Goal: Task Accomplishment & Management: Manage account settings

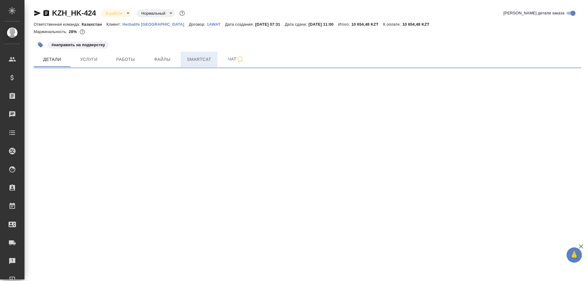
click at [196, 57] on span "Smartcat" at bounding box center [198, 60] width 29 height 8
select select "RU"
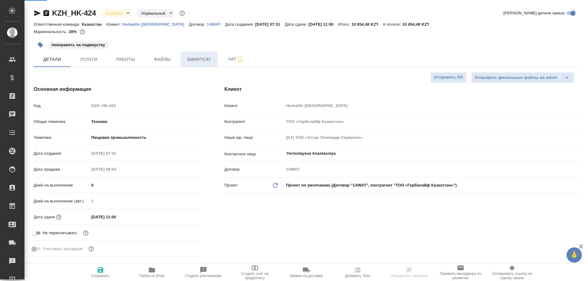
type textarea "x"
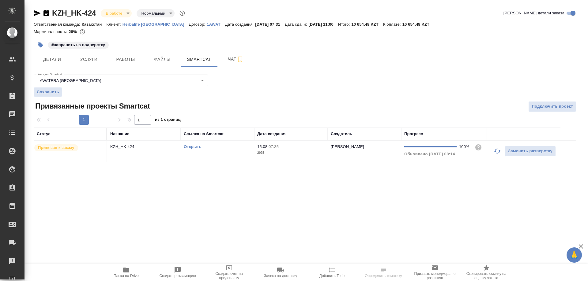
click at [193, 147] on link "Открыть" at bounding box center [192, 147] width 17 height 5
click at [129, 276] on span "Папка на Drive" at bounding box center [126, 276] width 25 height 4
click at [123, 60] on span "Работы" at bounding box center [125, 60] width 29 height 8
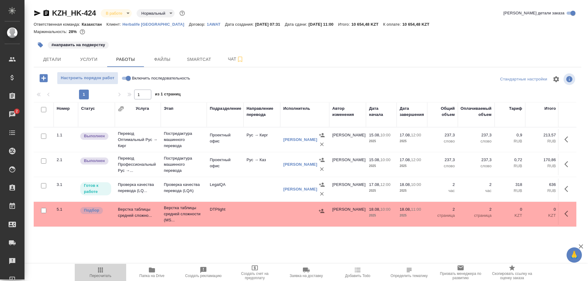
click at [100, 272] on icon "button" at bounding box center [100, 270] width 7 height 7
click at [562, 190] on button "button" at bounding box center [568, 189] width 15 height 15
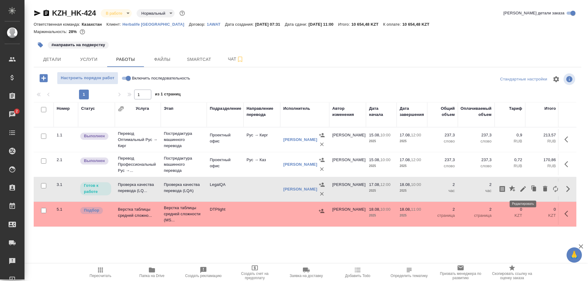
click at [519, 189] on button "button" at bounding box center [523, 189] width 10 height 15
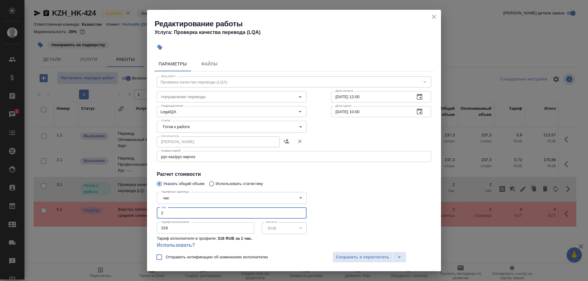
drag, startPoint x: 172, startPoint y: 207, endPoint x: 141, endPoint y: 211, distance: 31.5
click at [157, 211] on input "2" at bounding box center [232, 213] width 150 height 11
type input "0.75"
click at [244, 154] on div "рус-каз/рус-киргиз x Комментарий:" at bounding box center [294, 156] width 274 height 11
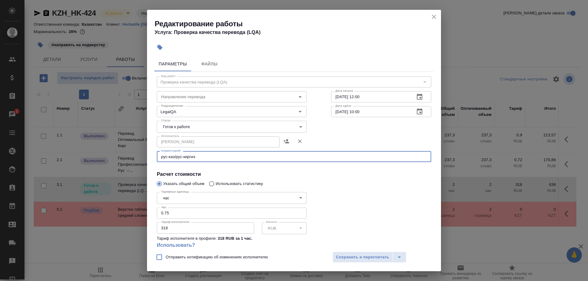
click at [244, 154] on div "рус-каз/рус-киргиз x Комментарий:" at bounding box center [294, 156] width 274 height 11
type textarea "рус-каз/рус-киргиз + доперевод 1 фразы"
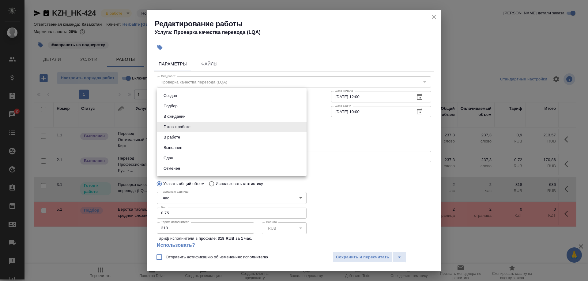
click at [256, 122] on body "🙏 .cls-1 fill:#fff; AWATERA [PERSON_NAME] Спецификации Заказы 2 Чаты Todo Проек…" at bounding box center [294, 140] width 588 height 281
click at [185, 156] on li "Сдан" at bounding box center [232, 158] width 150 height 10
type input "closed"
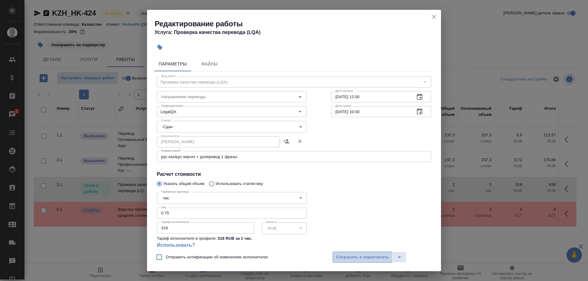
click at [335, 253] on button "Сохранить и пересчитать" at bounding box center [363, 257] width 60 height 11
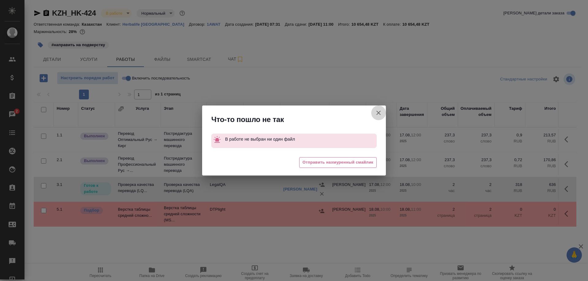
click at [374, 113] on button "Группировать работы по услугам" at bounding box center [378, 113] width 15 height 15
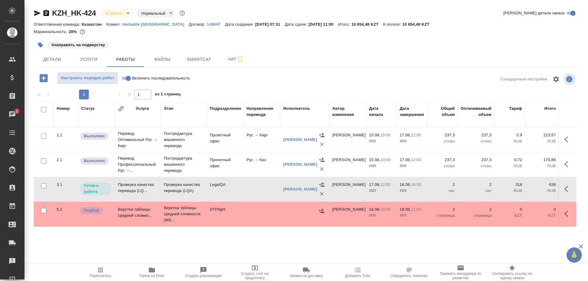
click at [124, 78] on input "Включить последовательность" at bounding box center [128, 78] width 22 height 7
checkbox input "true"
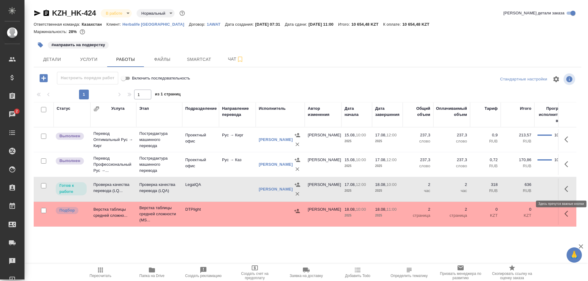
click at [562, 190] on button "button" at bounding box center [568, 189] width 15 height 15
click at [522, 190] on icon "button" at bounding box center [523, 189] width 6 height 6
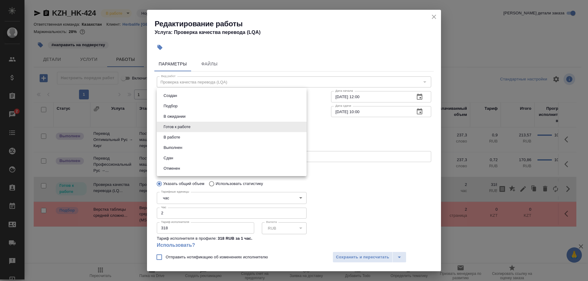
click at [204, 130] on body "🙏 .cls-1 fill:#fff; AWATERA [PERSON_NAME] Спецификации Заказы 2 Чаты Todo Проек…" at bounding box center [294, 140] width 588 height 281
click at [179, 155] on li "Сдан" at bounding box center [232, 158] width 150 height 10
type input "closed"
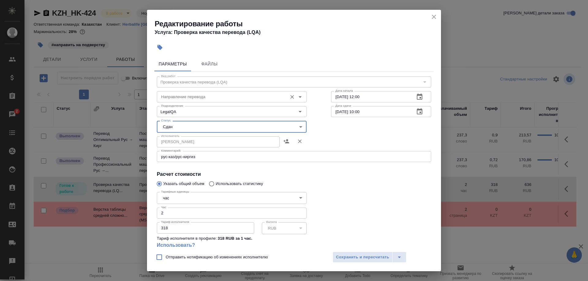
click at [207, 97] on input "Направление перевода" at bounding box center [222, 96] width 126 height 7
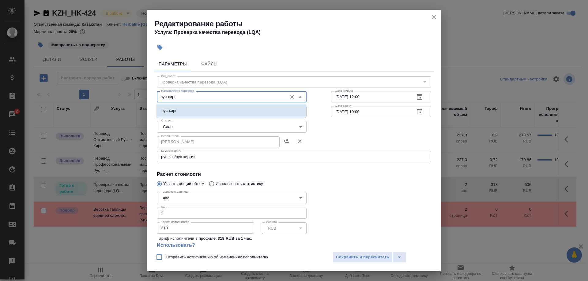
click at [201, 111] on li "рус-кирг" at bounding box center [231, 110] width 150 height 11
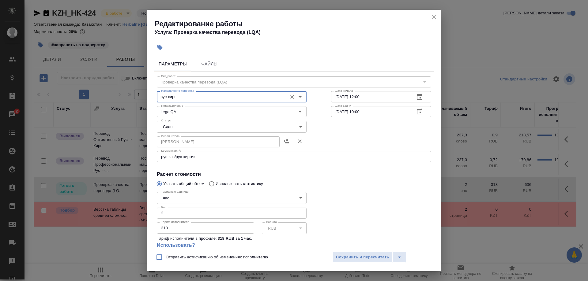
type input "рус-кирг"
drag, startPoint x: 169, startPoint y: 209, endPoint x: 147, endPoint y: 210, distance: 21.4
click at [157, 210] on input "2" at bounding box center [232, 213] width 150 height 11
type input "0.75"
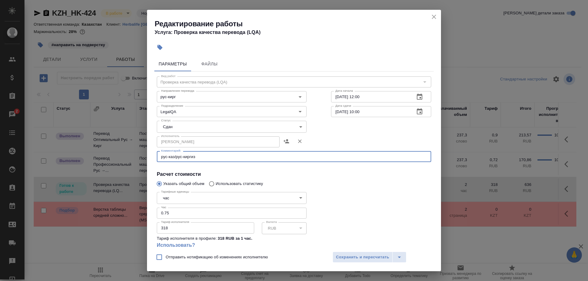
click at [242, 156] on textarea "рус-каз/рус-киргиз" at bounding box center [294, 157] width 266 height 5
type textarea "рус-каз/рус-киргиз + доперевод 1 фразы"
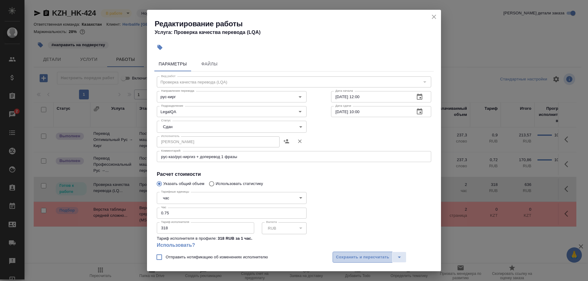
click at [342, 258] on button "Сохранить и пересчитать" at bounding box center [363, 257] width 60 height 11
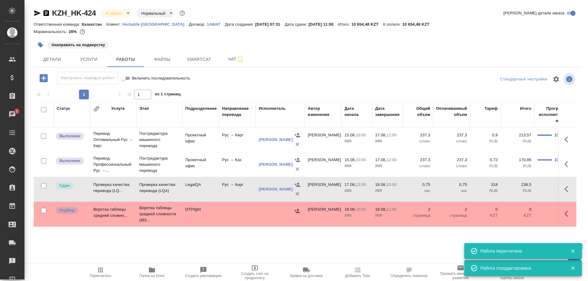
click at [97, 274] on icon "button" at bounding box center [100, 270] width 7 height 7
